Goal: Task Accomplishment & Management: Use online tool/utility

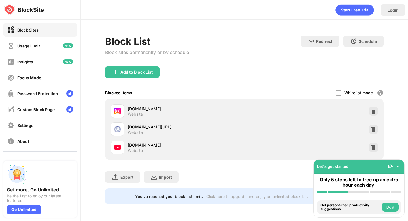
click at [340, 121] on div "[DOMAIN_NAME][URL] Website" at bounding box center [245, 129] width 272 height 18
click at [369, 129] on div at bounding box center [373, 128] width 9 height 9
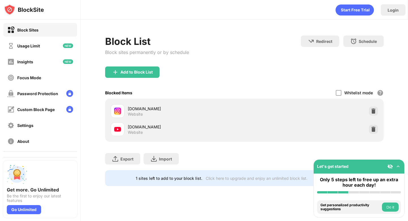
click at [228, 26] on div "Block List Block sites permanently or by schedule Redirect Choose a site to be …" at bounding box center [244, 111] width 327 height 182
click at [373, 129] on img at bounding box center [374, 129] width 6 height 6
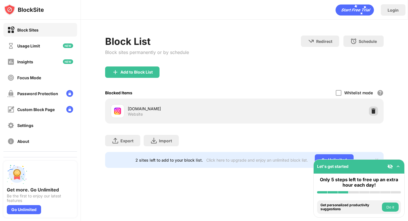
click at [373, 108] on img at bounding box center [374, 111] width 6 height 6
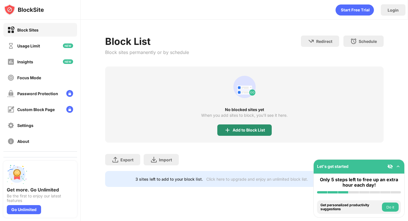
click at [263, 128] on div "Add to Block List" at bounding box center [249, 130] width 32 height 5
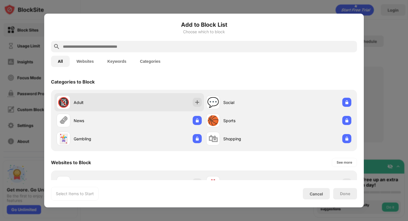
scroll to position [39, 0]
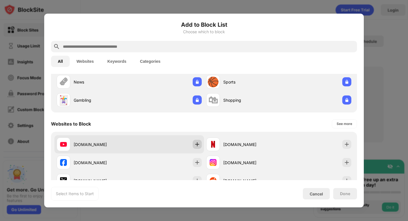
click at [194, 143] on img at bounding box center [197, 144] width 6 height 6
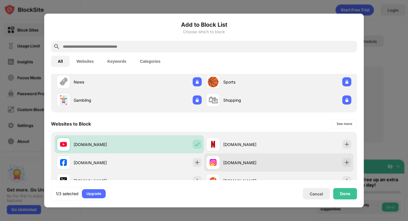
click at [337, 161] on div "instagram.com" at bounding box center [279, 162] width 150 height 18
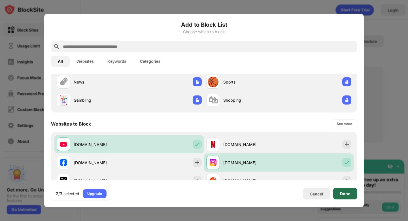
click at [346, 194] on div "Done" at bounding box center [345, 193] width 10 height 5
